Goal: Transaction & Acquisition: Purchase product/service

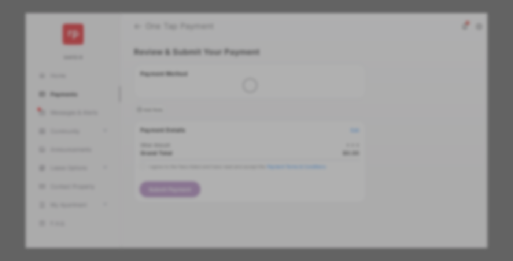
click at [243, 118] on div "Other Amount" at bounding box center [243, 124] width 119 height 12
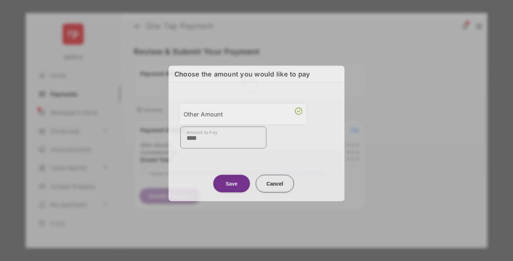
type input "****"
click at [232, 181] on button "Save" at bounding box center [231, 184] width 37 height 18
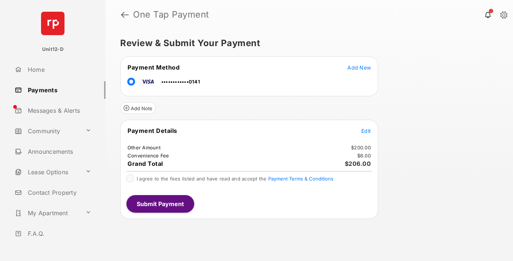
click at [366, 131] on span "Edit" at bounding box center [366, 131] width 10 height 6
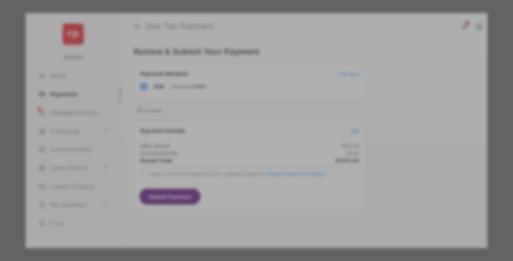
click at [232, 194] on button "Save" at bounding box center [231, 194] width 37 height 18
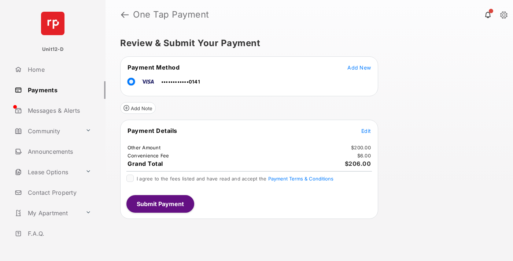
click at [160, 204] on button "Submit Payment" at bounding box center [160, 204] width 68 height 18
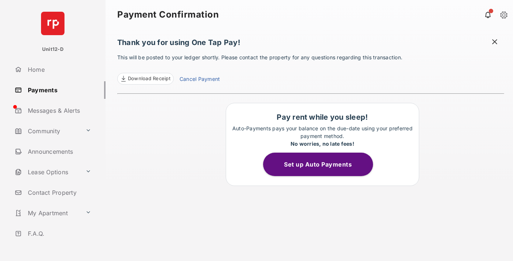
click at [322, 165] on button "Set up Auto Payments" at bounding box center [318, 164] width 110 height 23
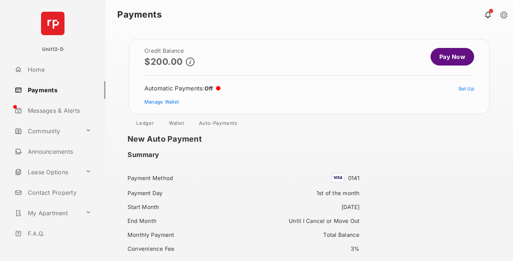
scroll to position [63, 0]
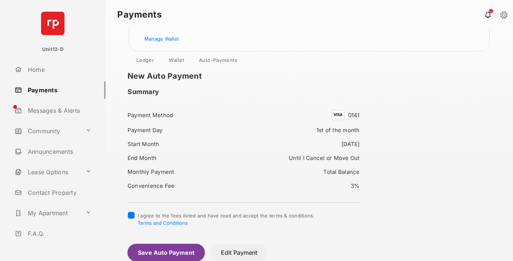
click at [166, 253] on button "Save Auto Payment" at bounding box center [166, 253] width 77 height 18
